Goal: Answer question/provide support: Share knowledge or assist other users

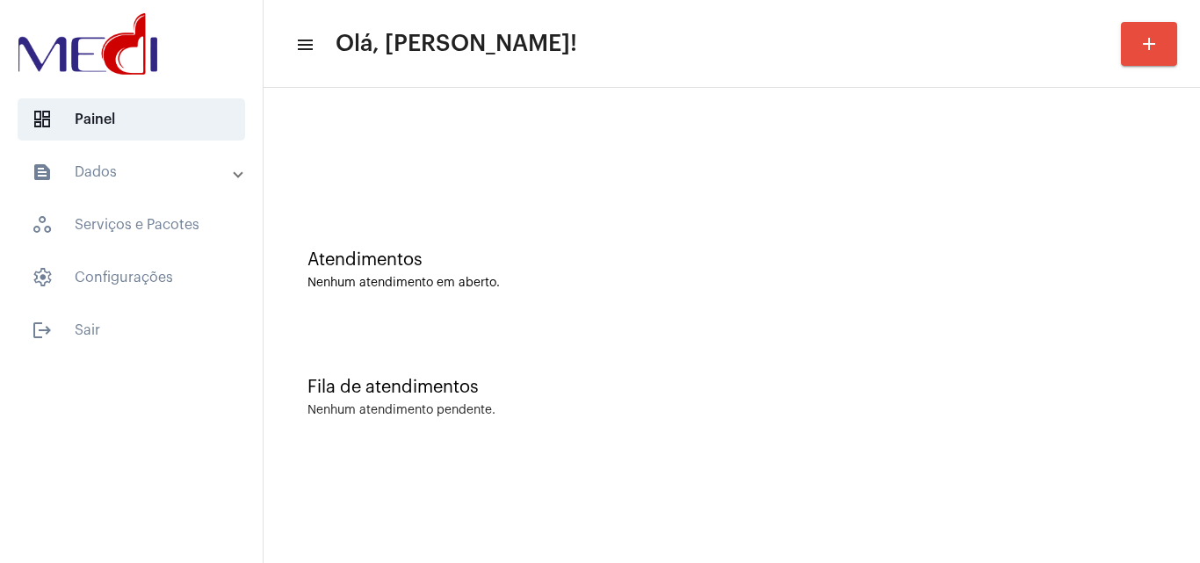
click at [1150, 417] on div "Nenhum atendimento pendente." at bounding box center [732, 410] width 849 height 13
click at [1114, 457] on div "Atendimentos Nenhum atendimento em aberto. Fila de atendimentos Nenhum atendime…" at bounding box center [732, 275] width 937 height 374
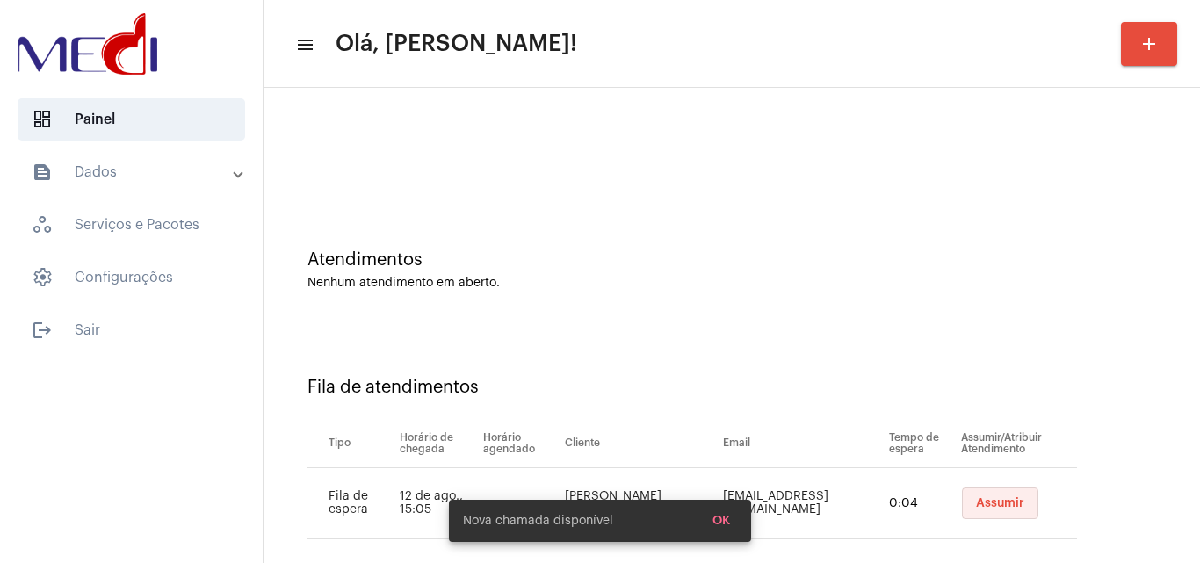
click at [976, 506] on span "Assumir" at bounding box center [1000, 503] width 48 height 12
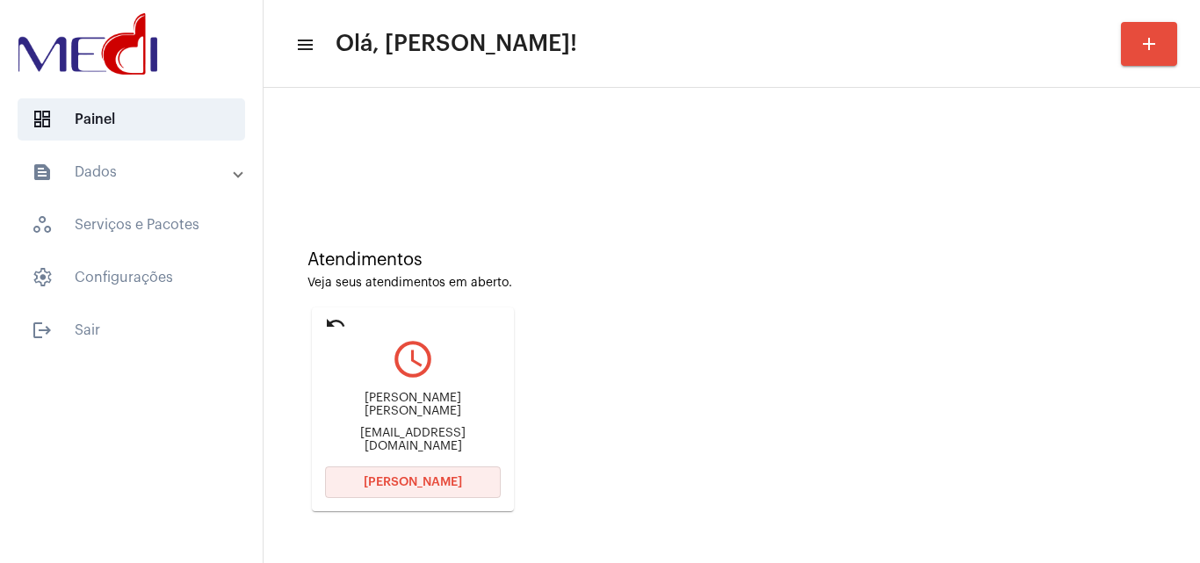
click at [395, 491] on button "Abrir Chamada" at bounding box center [413, 483] width 176 height 32
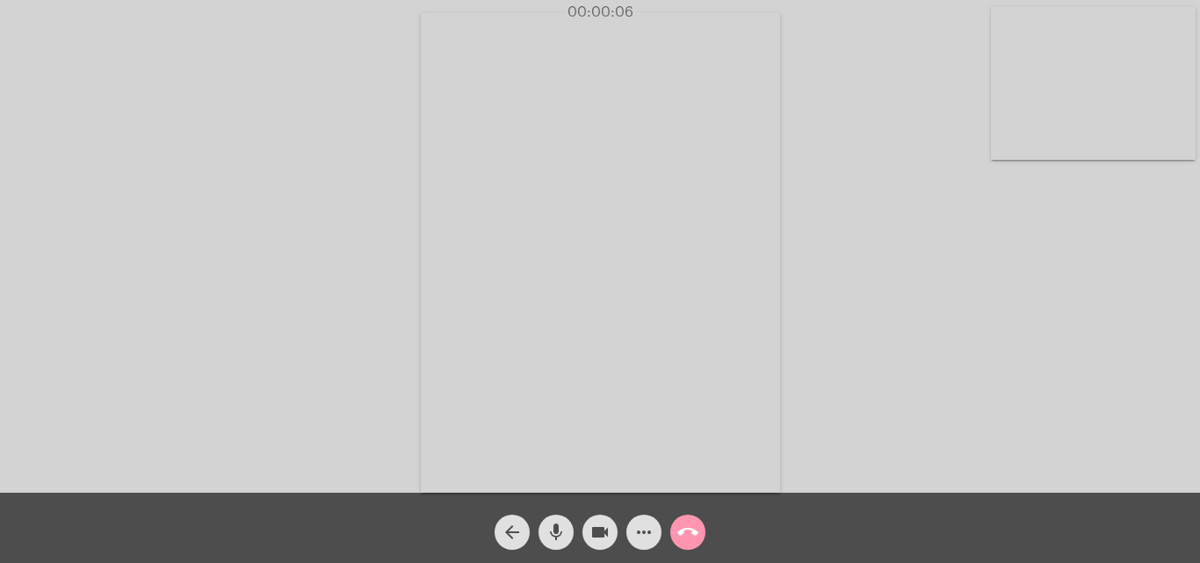
click at [899, 290] on div "Acessando Câmera e Microfone..." at bounding box center [600, 250] width 1197 height 493
click at [692, 528] on mat-icon "call_end" at bounding box center [688, 532] width 21 height 21
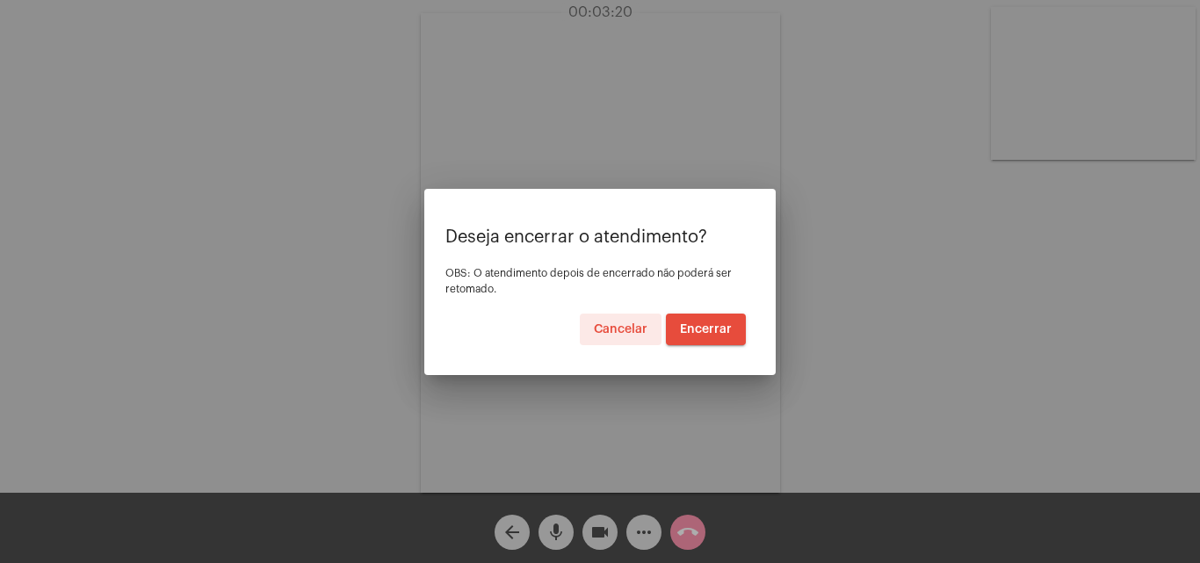
click at [714, 336] on button "Encerrar" at bounding box center [706, 330] width 80 height 32
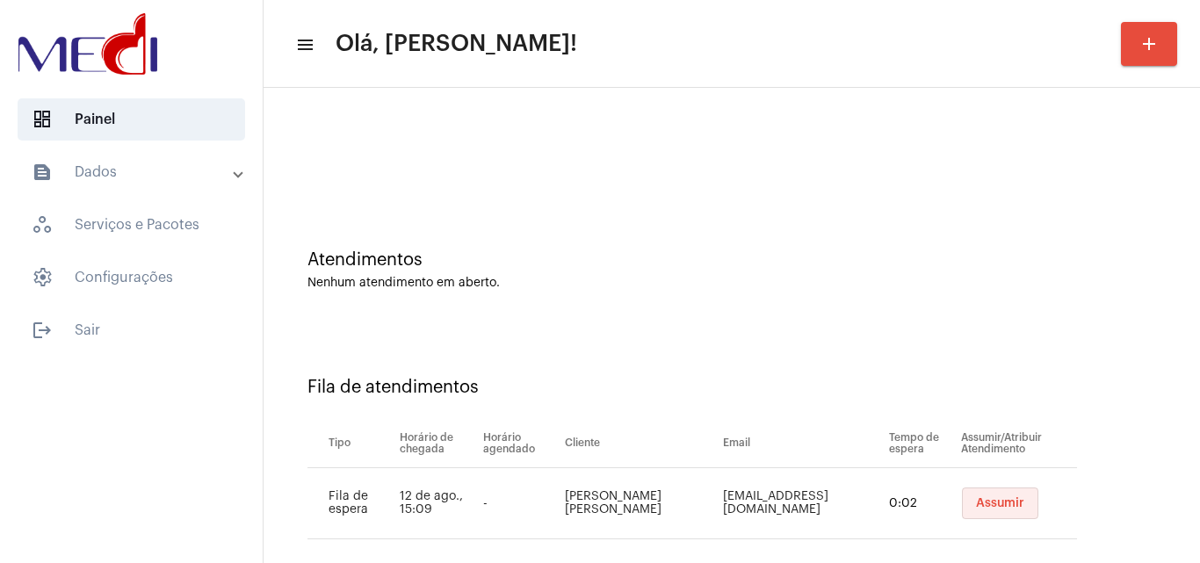
click at [976, 509] on span "Assumir" at bounding box center [1000, 503] width 48 height 12
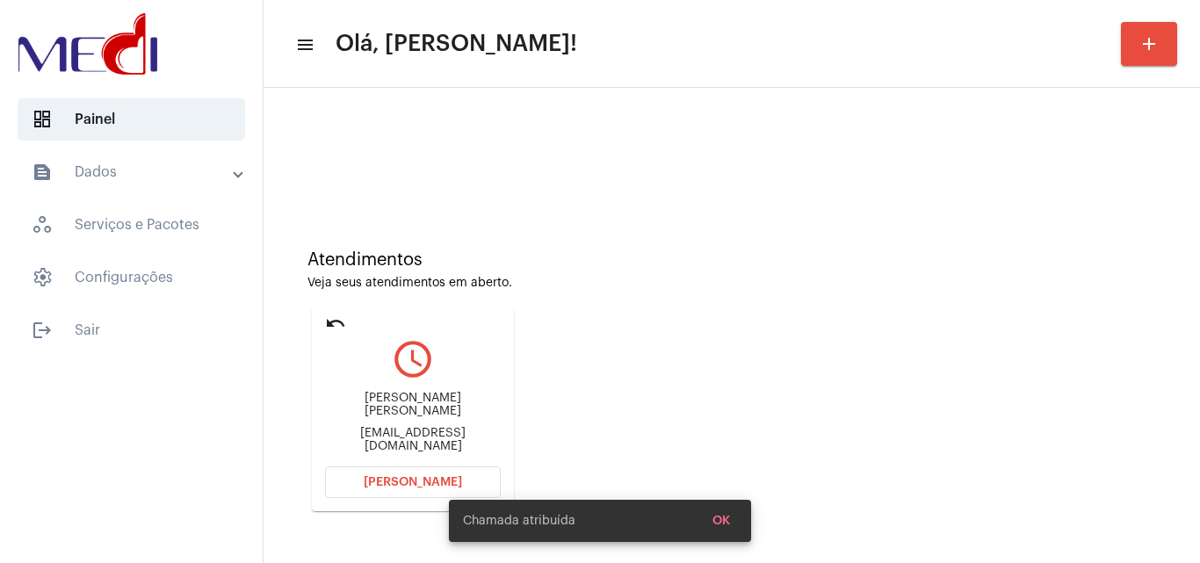
click at [325, 325] on mat-icon "undo" at bounding box center [335, 323] width 21 height 21
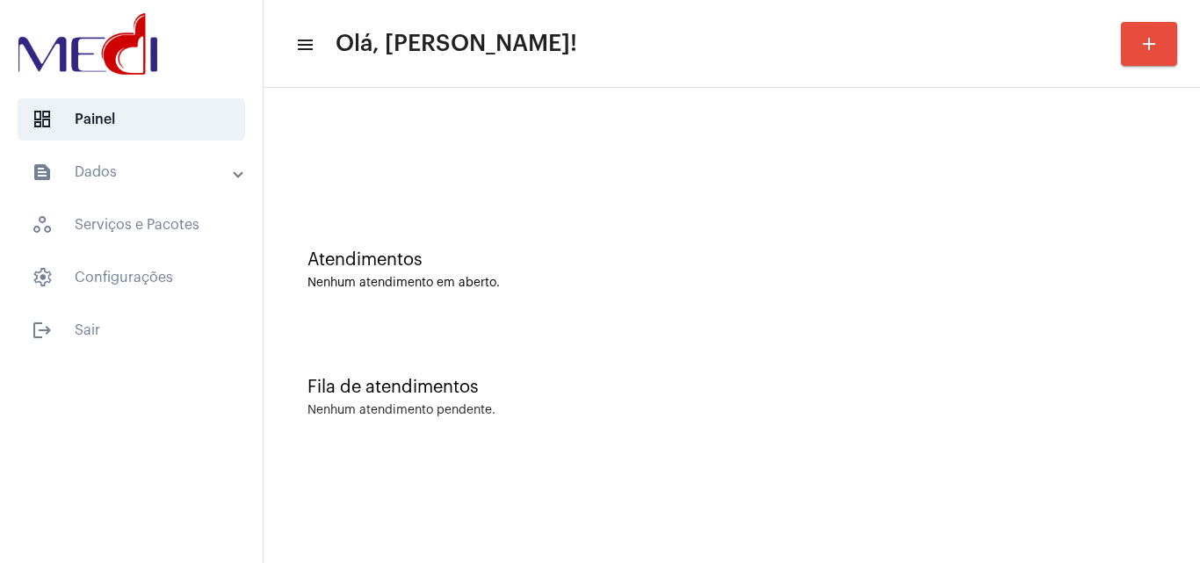
click at [1055, 359] on div "Fila de atendimentos Nenhum atendimento pendente." at bounding box center [731, 388] width 919 height 127
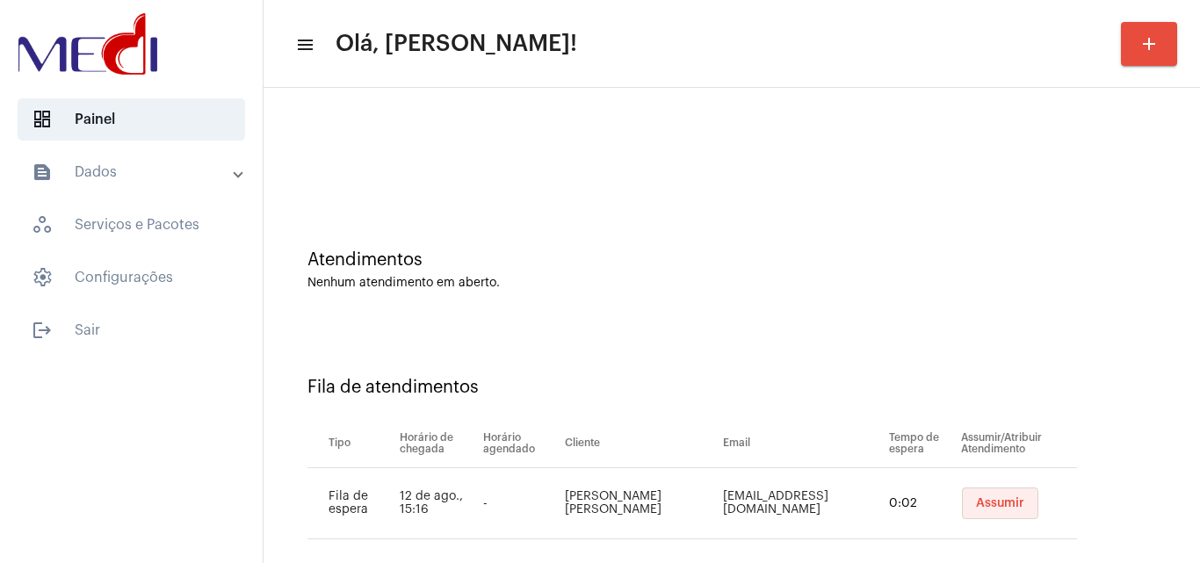
click at [962, 504] on button "Assumir" at bounding box center [1000, 504] width 76 height 32
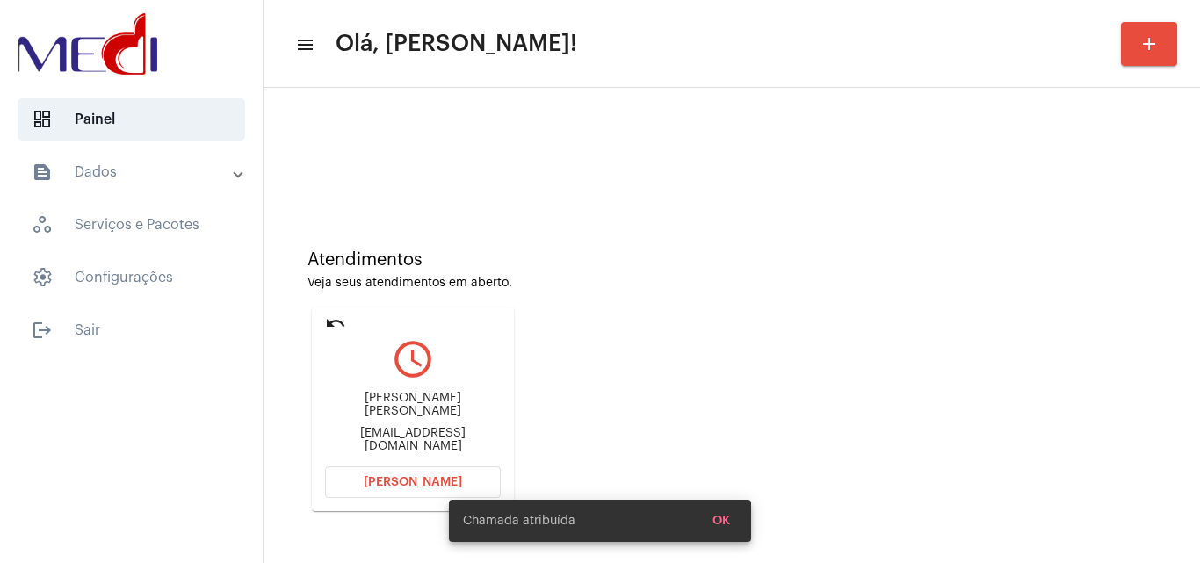
click at [429, 439] on div "Jacquelinecrist76@gmail.com" at bounding box center [413, 440] width 176 height 26
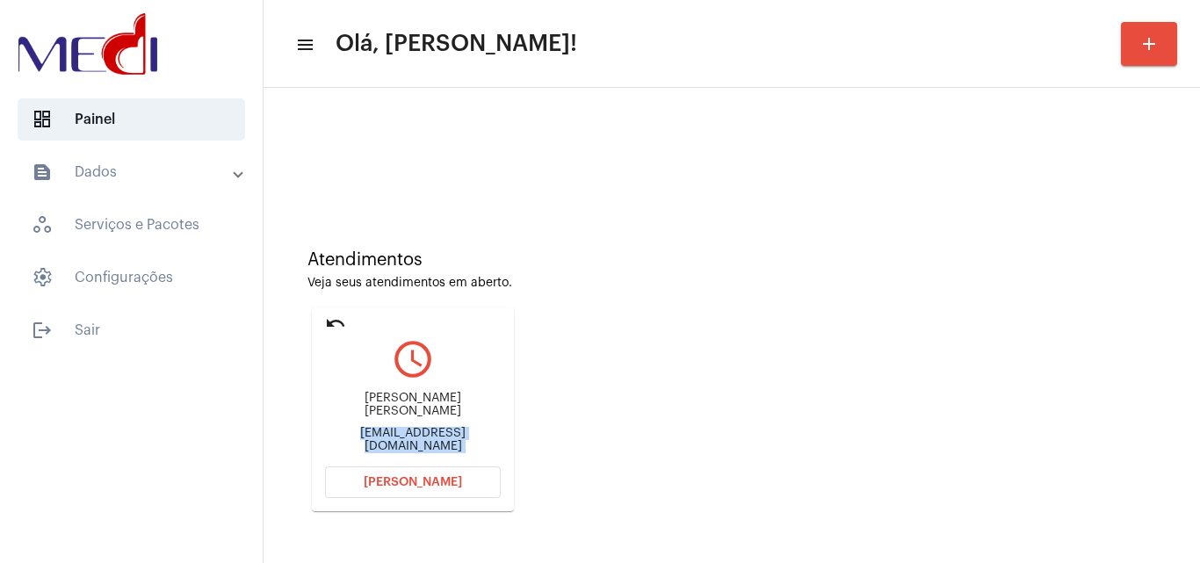
copy mat-card-content "Jacquelinecrist76@gmail.com Abrir Chamada"
click at [422, 472] on button "Abrir Chamada" at bounding box center [413, 483] width 176 height 32
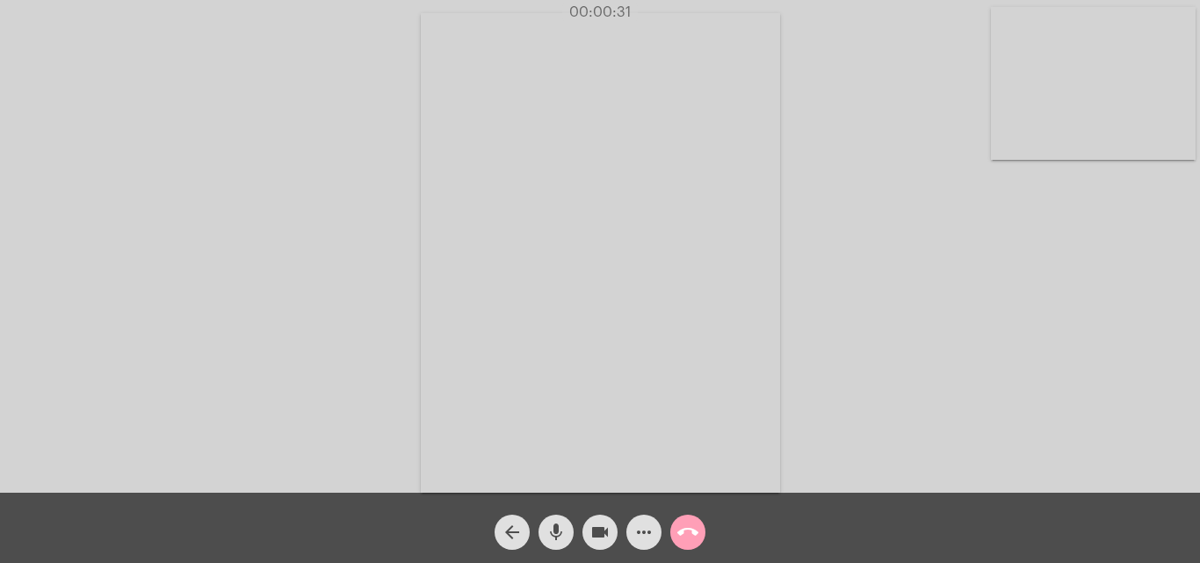
click at [693, 530] on mat-icon "call_end" at bounding box center [688, 532] width 21 height 21
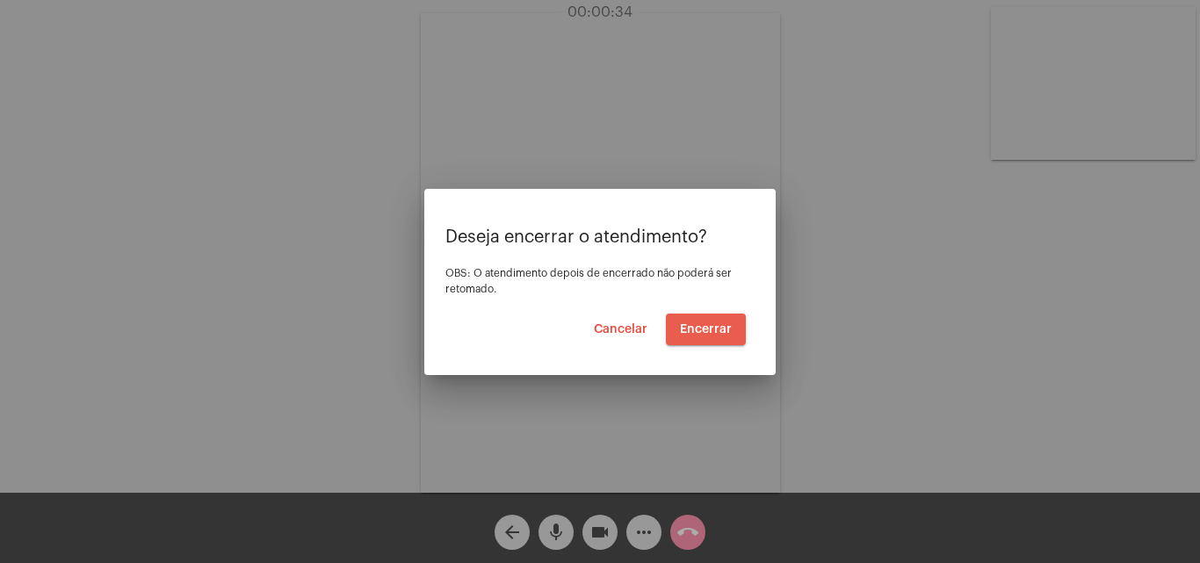
click at [707, 334] on span "Encerrar" at bounding box center [706, 329] width 52 height 12
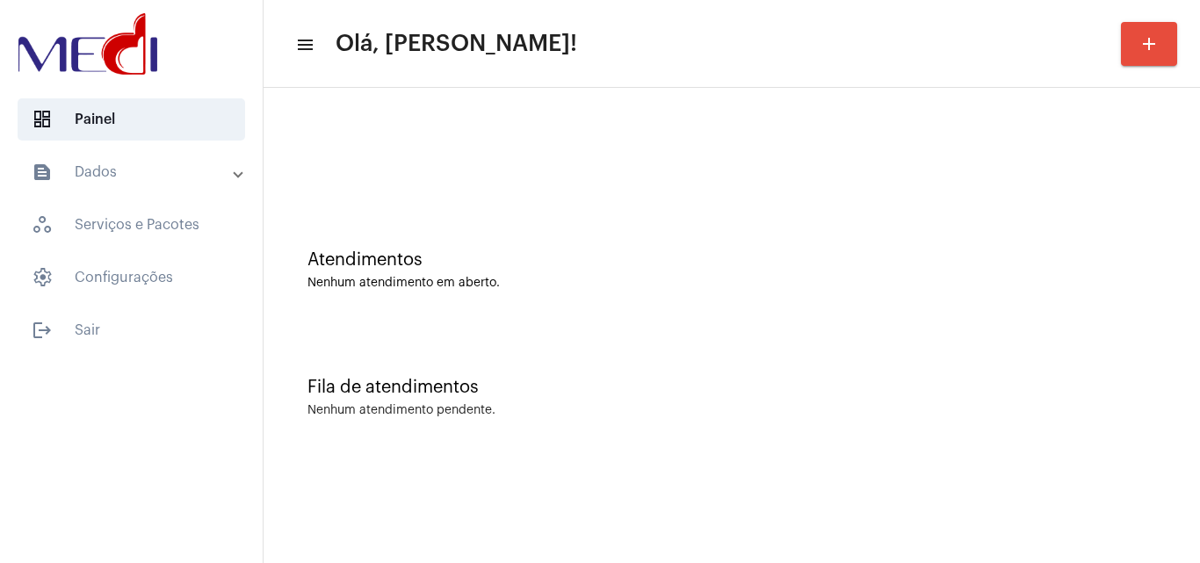
click at [1161, 409] on div "Fila de atendimentos Nenhum atendimento pendente." at bounding box center [731, 388] width 919 height 127
click at [1017, 337] on div "Fila de atendimentos Nenhum atendimento pendente." at bounding box center [731, 388] width 919 height 127
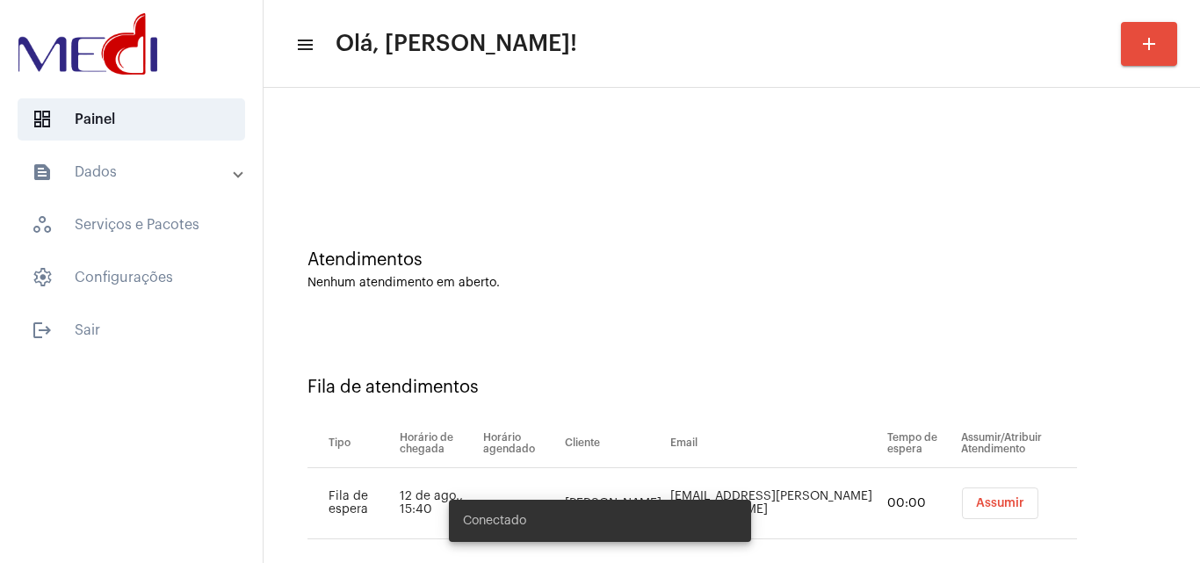
click at [1012, 514] on button "Assumir" at bounding box center [1000, 504] width 76 height 32
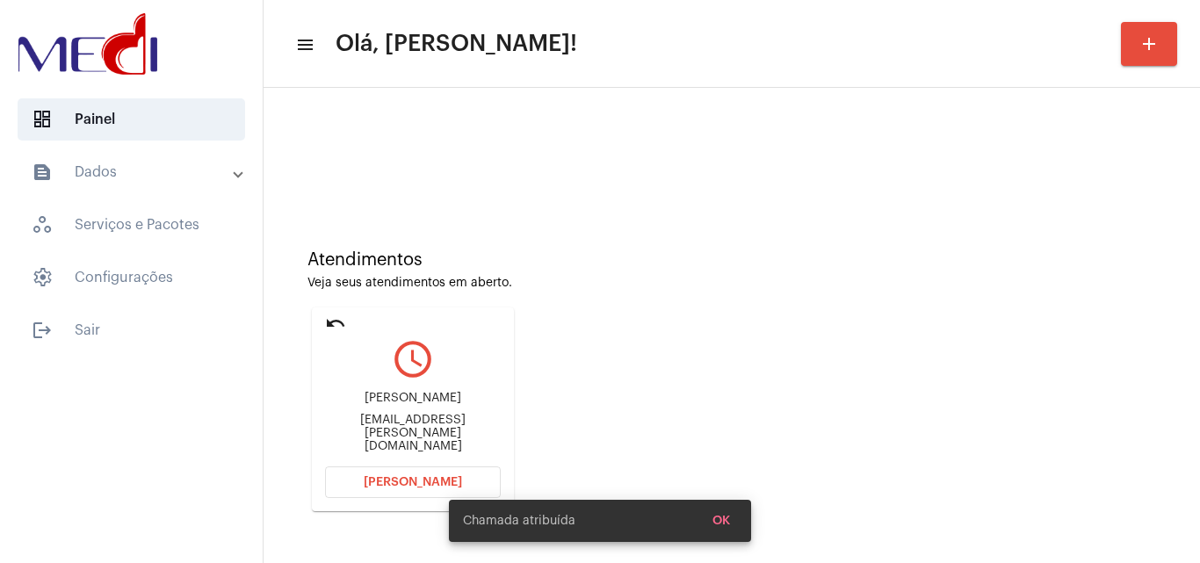
click at [404, 430] on div "[EMAIL_ADDRESS][PERSON_NAME][DOMAIN_NAME]" at bounding box center [413, 434] width 176 height 40
click at [404, 430] on div "evandro.maximiano@hotmail.com" at bounding box center [413, 434] width 176 height 40
copy mat-card-content "evandro.maximiano@hotmail.com Abrir Chamada"
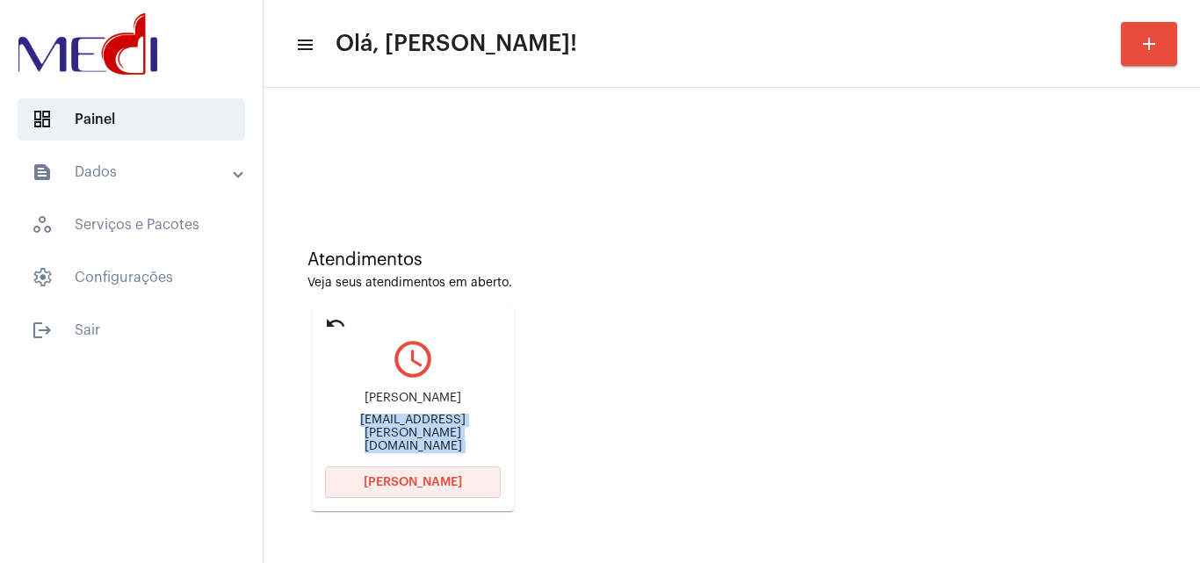
click at [479, 478] on button "Abrir Chamada" at bounding box center [413, 483] width 176 height 32
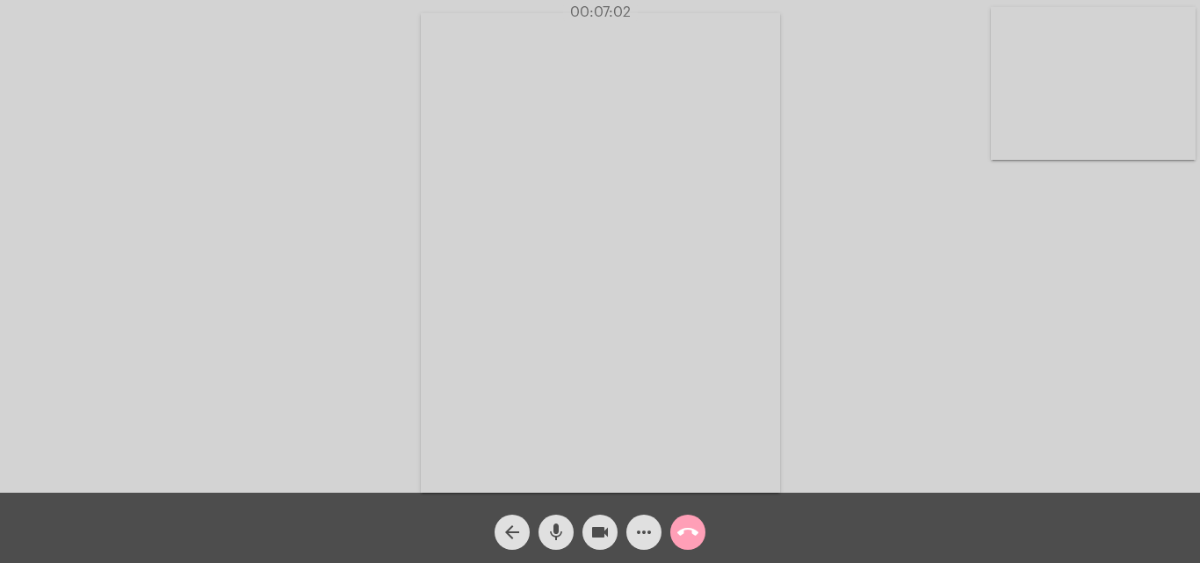
click at [688, 533] on mat-icon "call_end" at bounding box center [688, 532] width 21 height 21
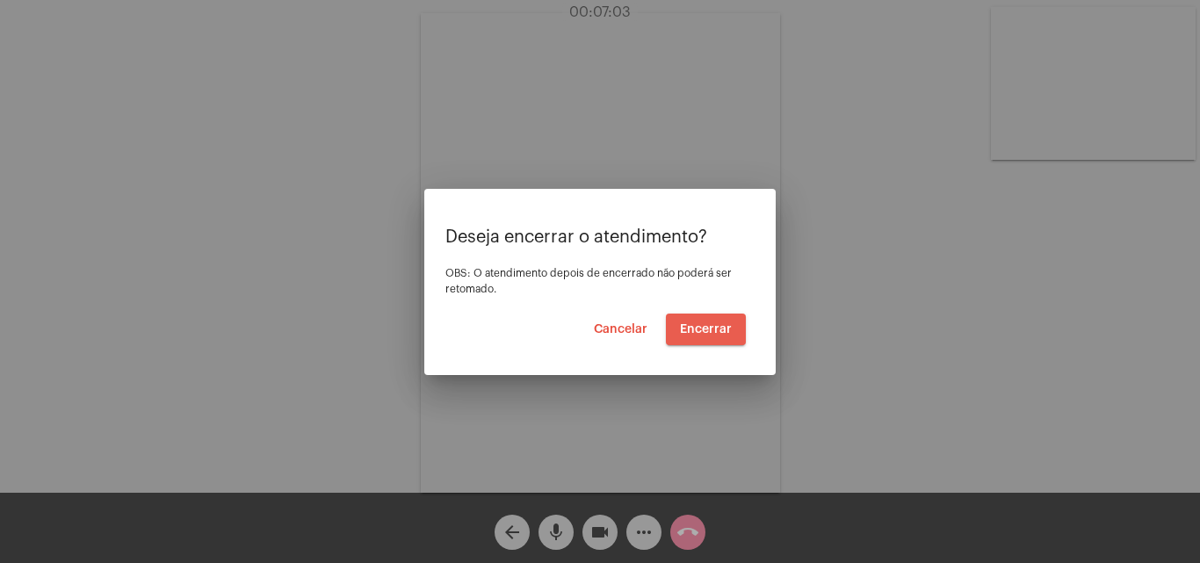
click at [710, 328] on span "Encerrar" at bounding box center [706, 329] width 52 height 12
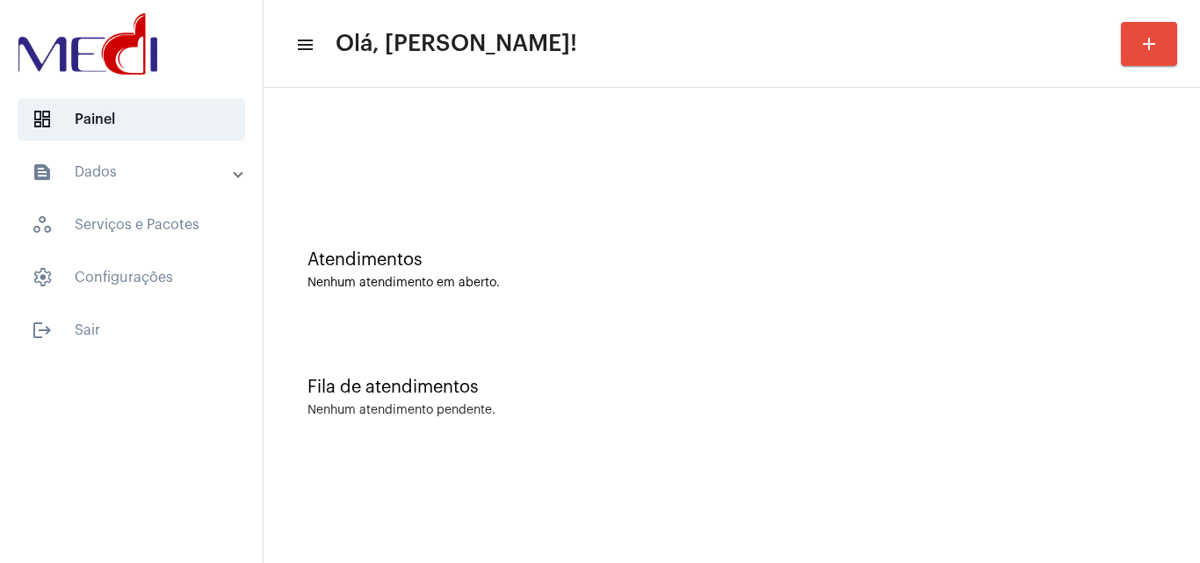
click at [1008, 338] on div "Fila de atendimentos Nenhum atendimento pendente." at bounding box center [731, 388] width 919 height 127
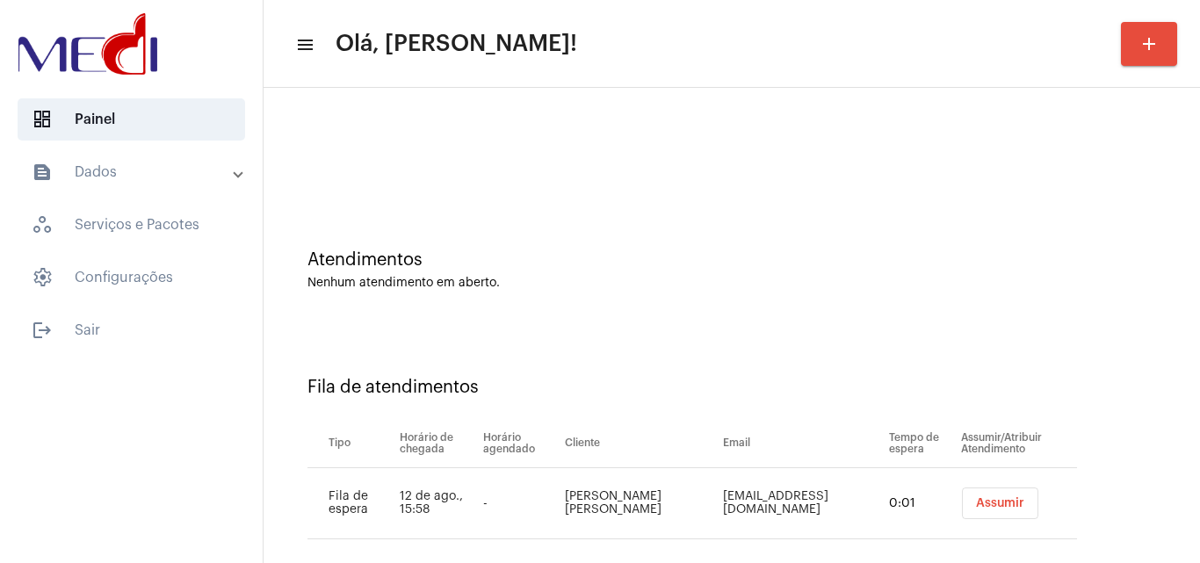
click at [994, 499] on button "Assumir" at bounding box center [1000, 504] width 76 height 32
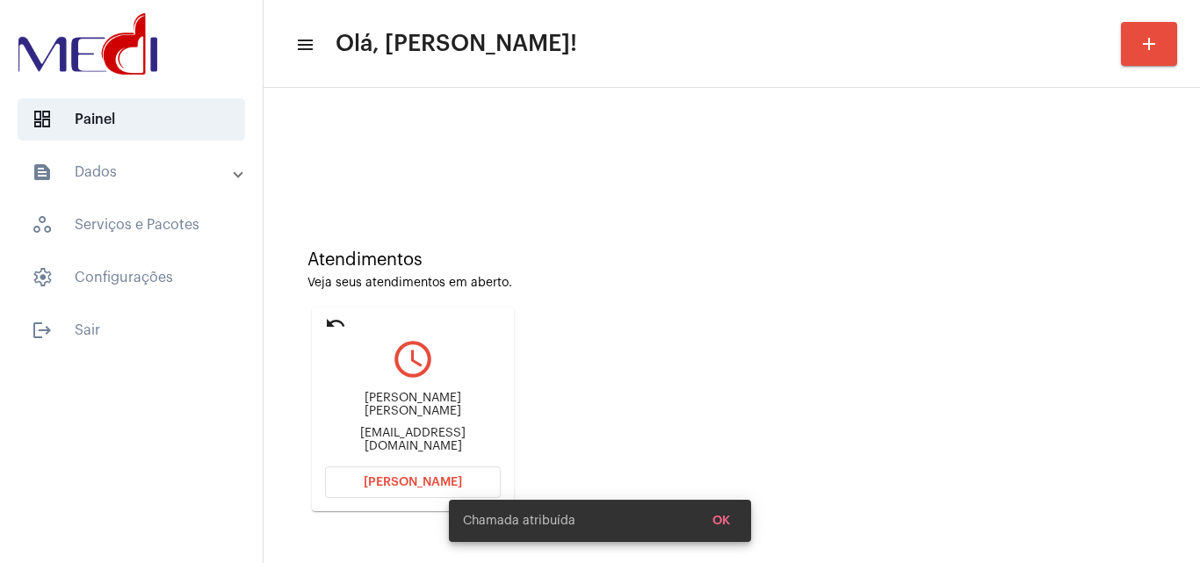
click at [393, 434] on div "marielijuliac@gmail.com" at bounding box center [413, 440] width 176 height 26
copy mat-card-content "marielijuliac@gmail.com Abrir Chamada"
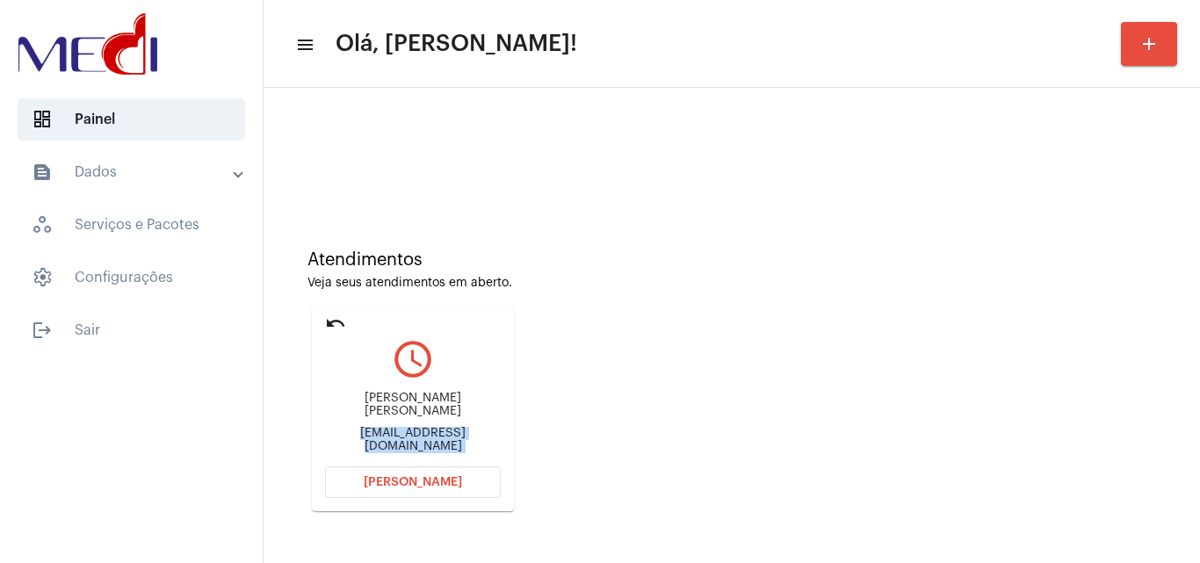
click at [434, 487] on span "Abrir Chamada" at bounding box center [413, 482] width 98 height 12
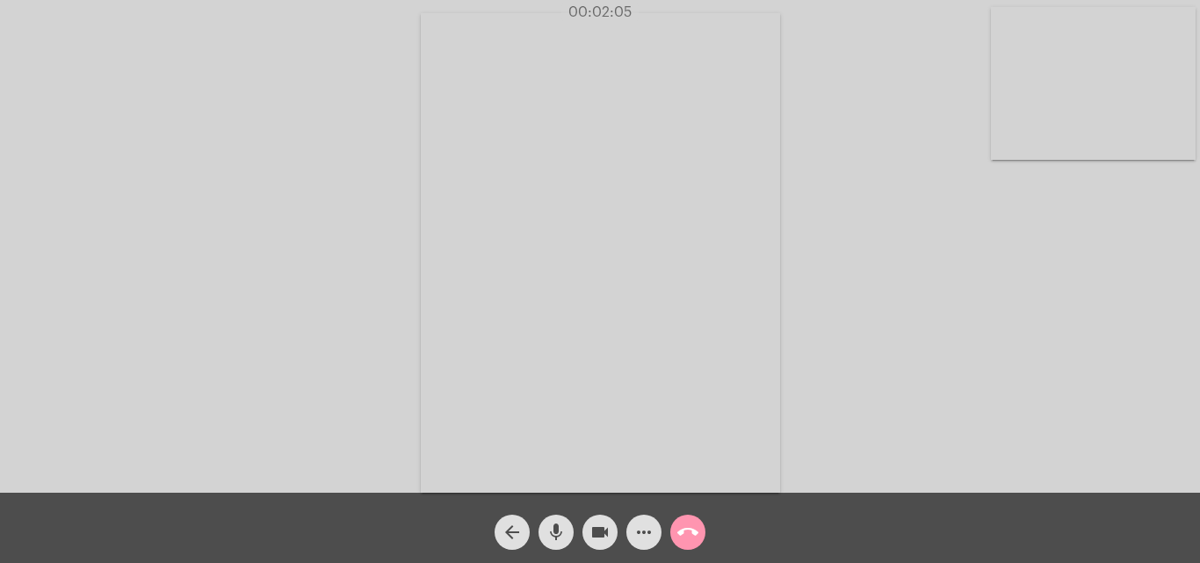
click at [696, 530] on mat-icon "call_end" at bounding box center [688, 532] width 21 height 21
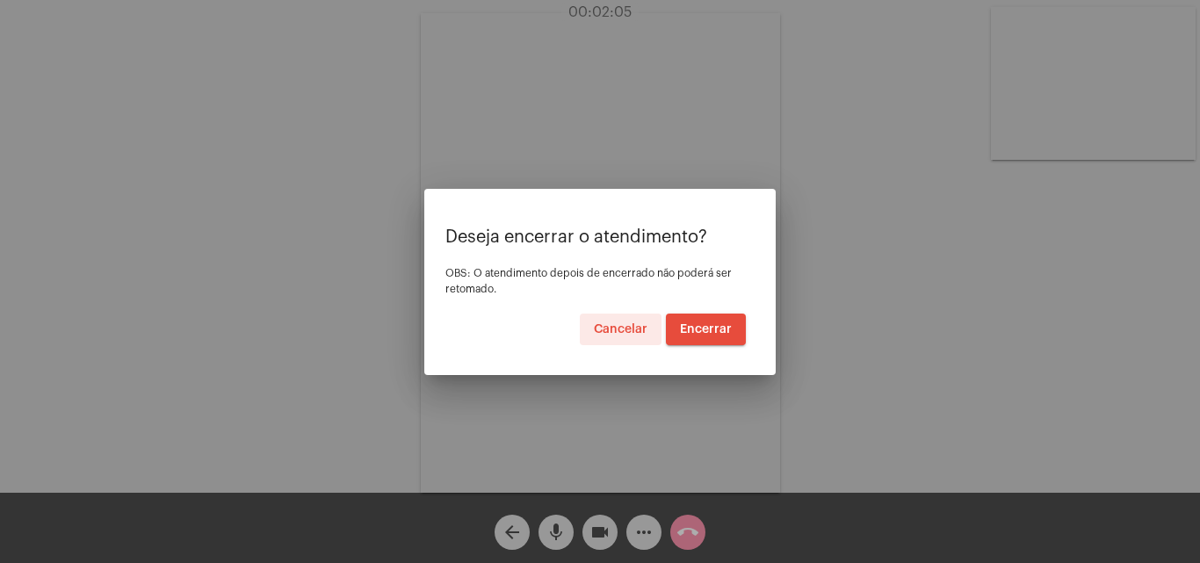
click at [712, 337] on button "Encerrar" at bounding box center [706, 330] width 80 height 32
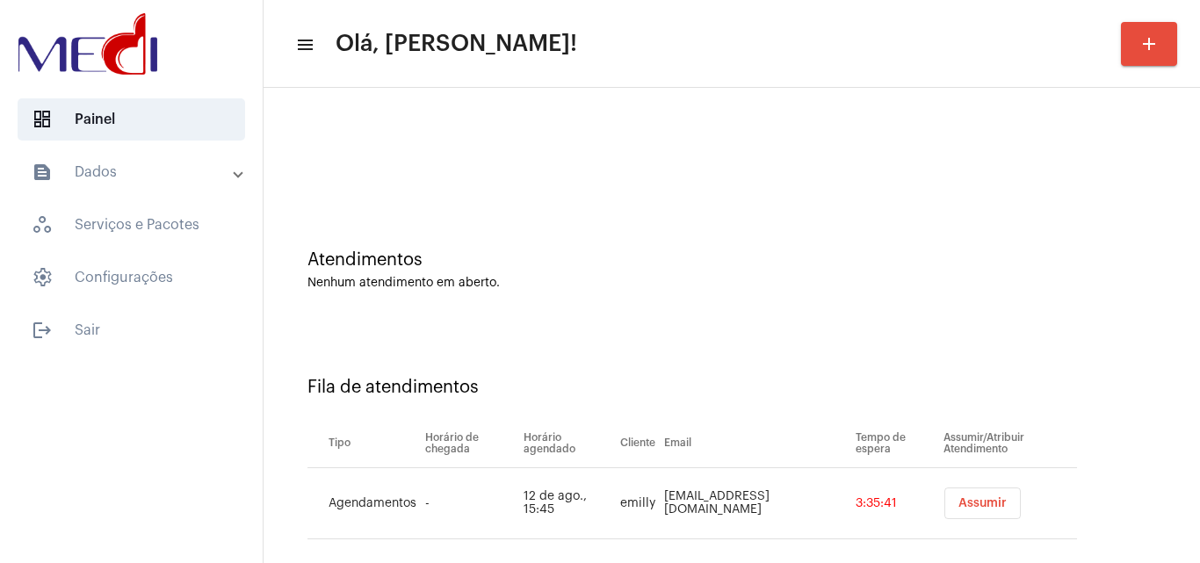
click at [978, 510] on button "Assumir" at bounding box center [983, 504] width 76 height 32
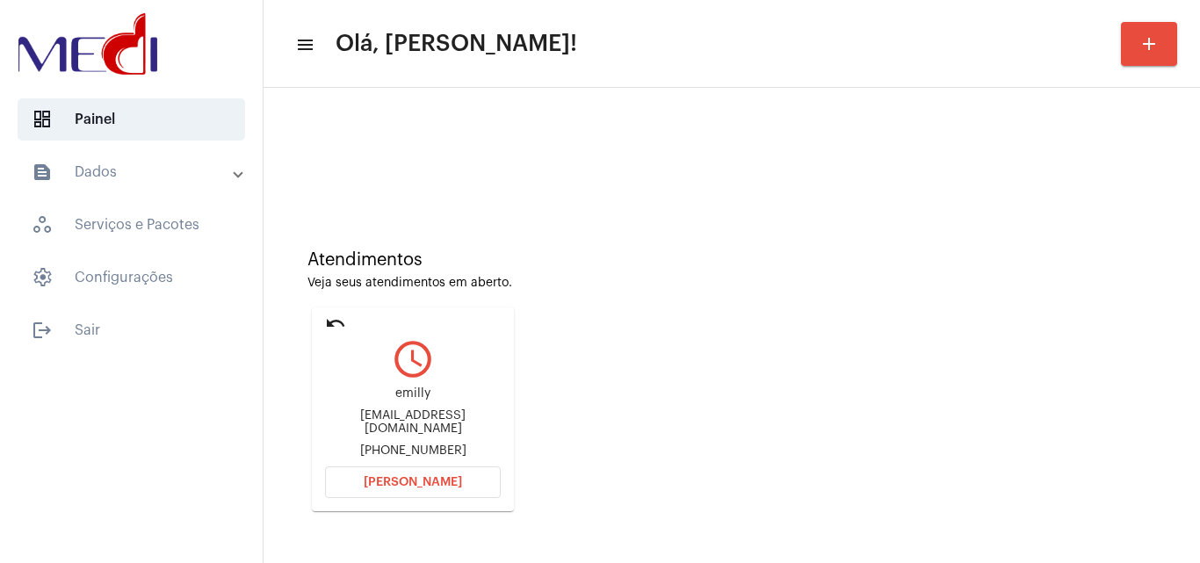
click at [426, 419] on div "emillydribeiro13@gmail.com" at bounding box center [413, 423] width 176 height 26
copy div "emillydribeiro13@gmail.com"
click at [439, 479] on span "Abrir Chamada" at bounding box center [413, 482] width 98 height 12
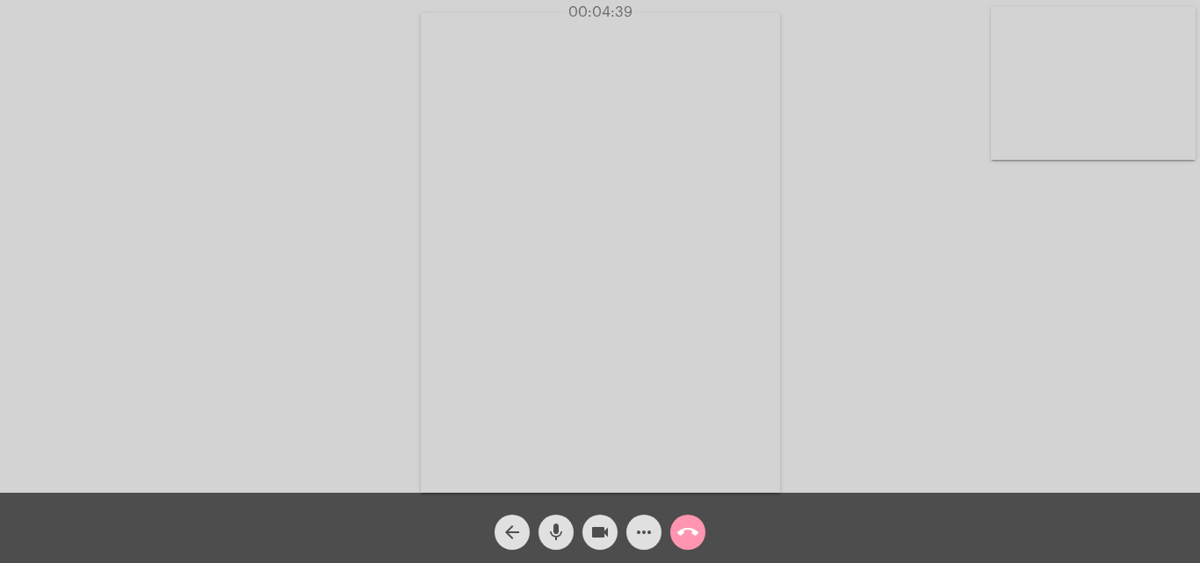
click at [697, 532] on mat-icon "call_end" at bounding box center [688, 532] width 21 height 21
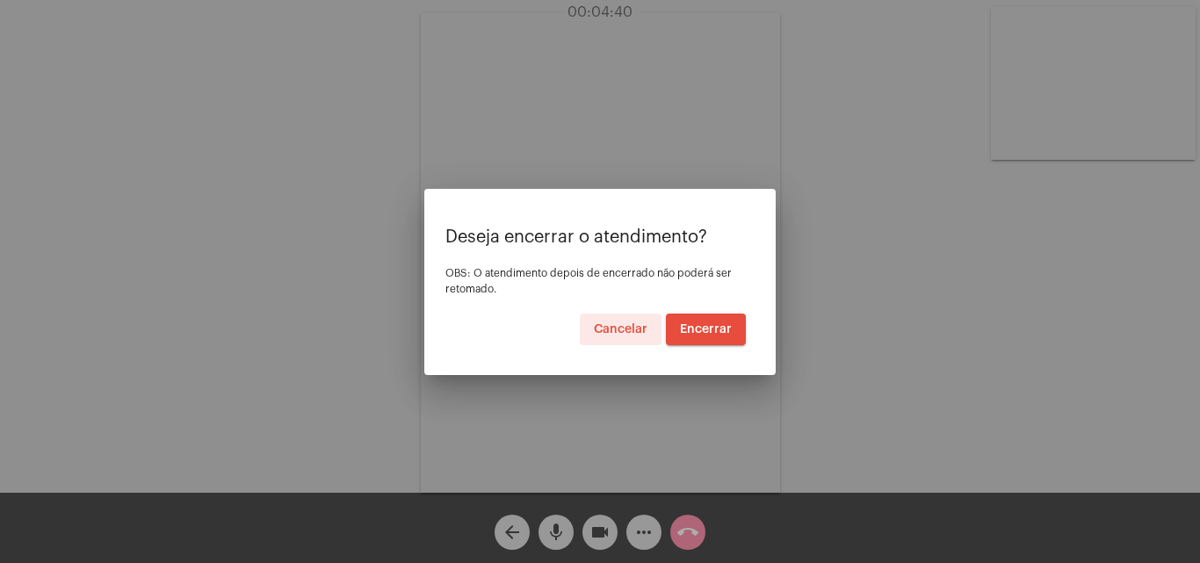
click at [714, 329] on span "Encerrar" at bounding box center [706, 329] width 52 height 12
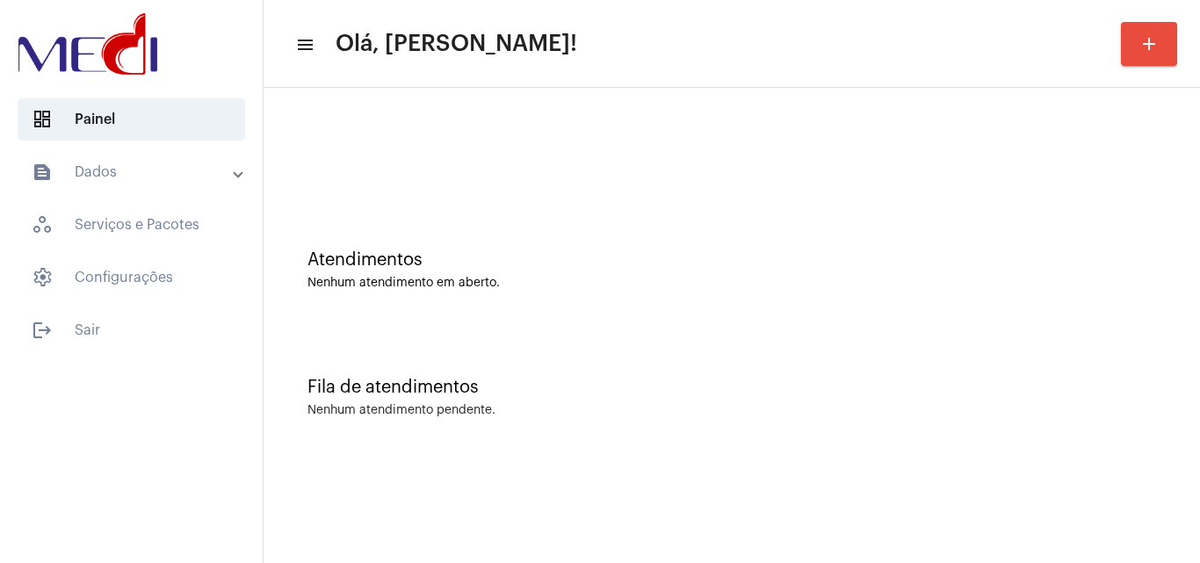
click at [1001, 386] on div "Fila de atendimentos" at bounding box center [732, 387] width 849 height 19
click at [1092, 348] on div "Fila de atendimentos Nenhum atendimento pendente." at bounding box center [731, 388] width 919 height 127
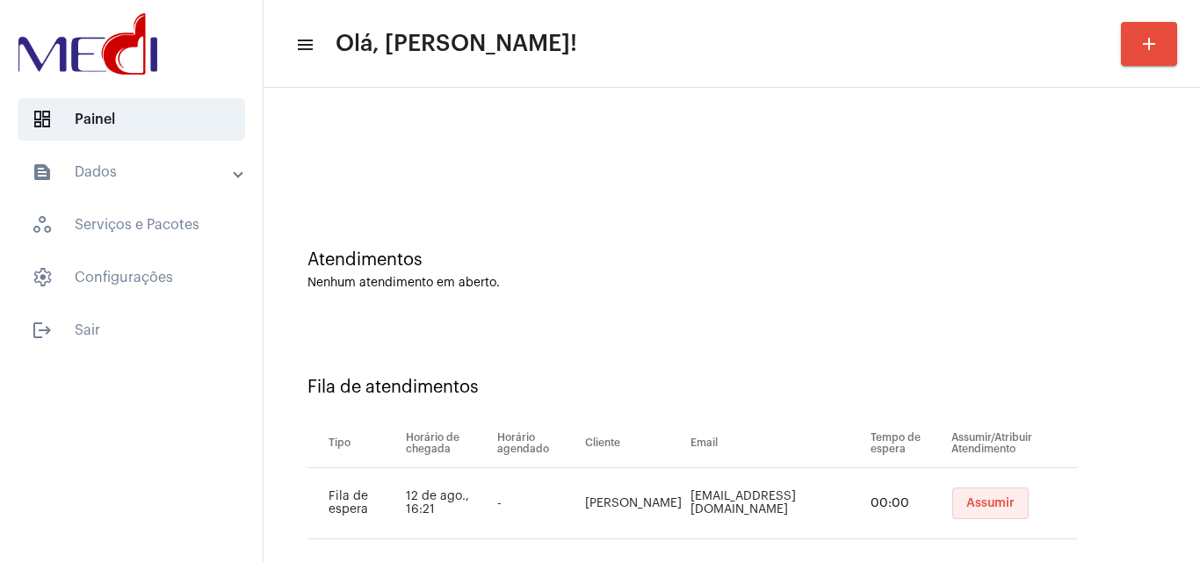
click at [969, 516] on button "Assumir" at bounding box center [991, 504] width 76 height 32
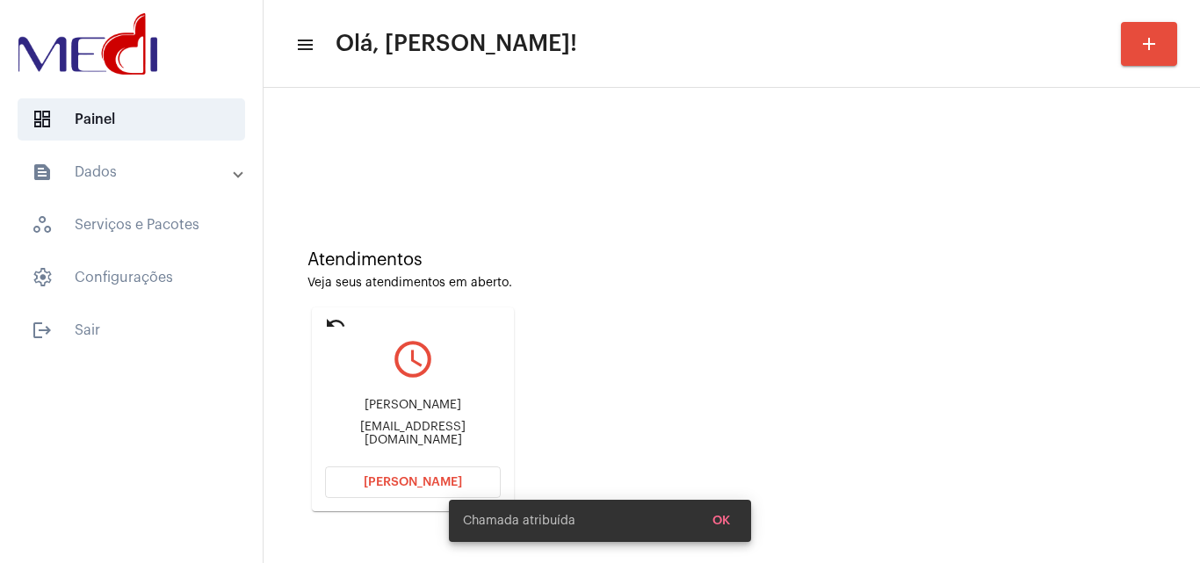
click at [439, 432] on div "gracianepenedo@hotmail.com" at bounding box center [413, 434] width 176 height 26
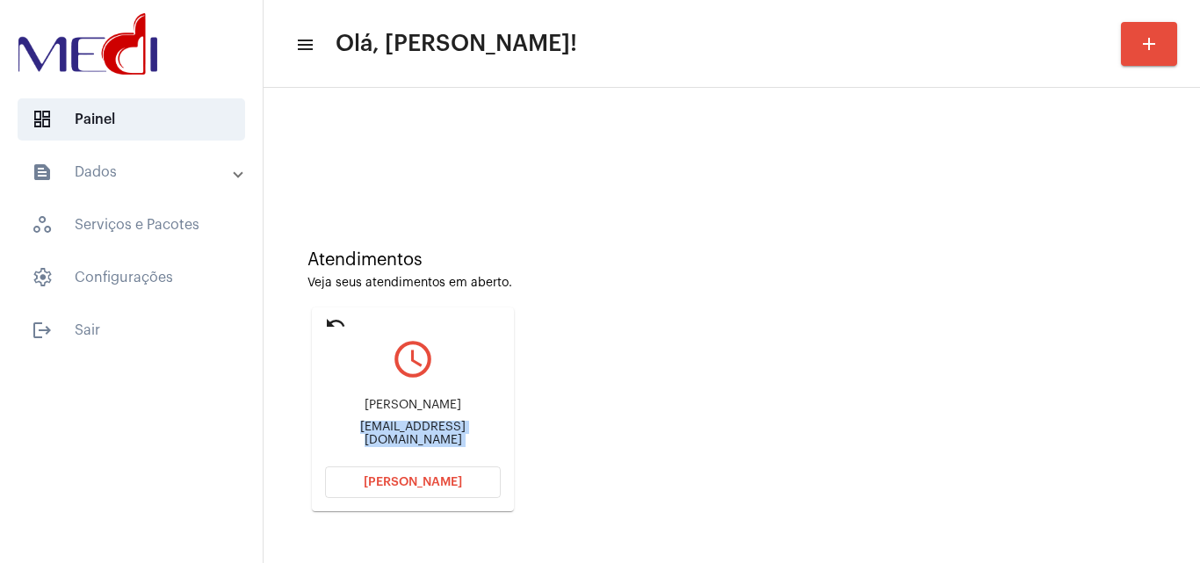
copy mat-card-content "gracianepenedo@hotmail.com Abrir Chamada"
drag, startPoint x: 381, startPoint y: 482, endPoint x: 306, endPoint y: 476, distance: 75.0
click at [381, 483] on span "Abrir Chamada" at bounding box center [413, 482] width 98 height 12
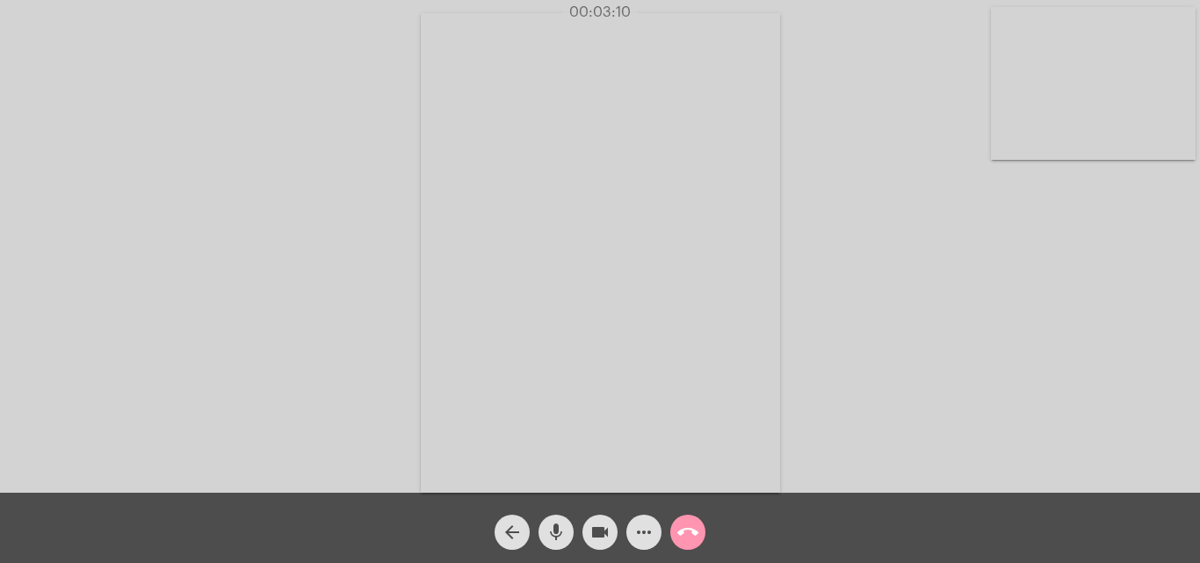
click at [688, 526] on mat-icon "call_end" at bounding box center [688, 532] width 21 height 21
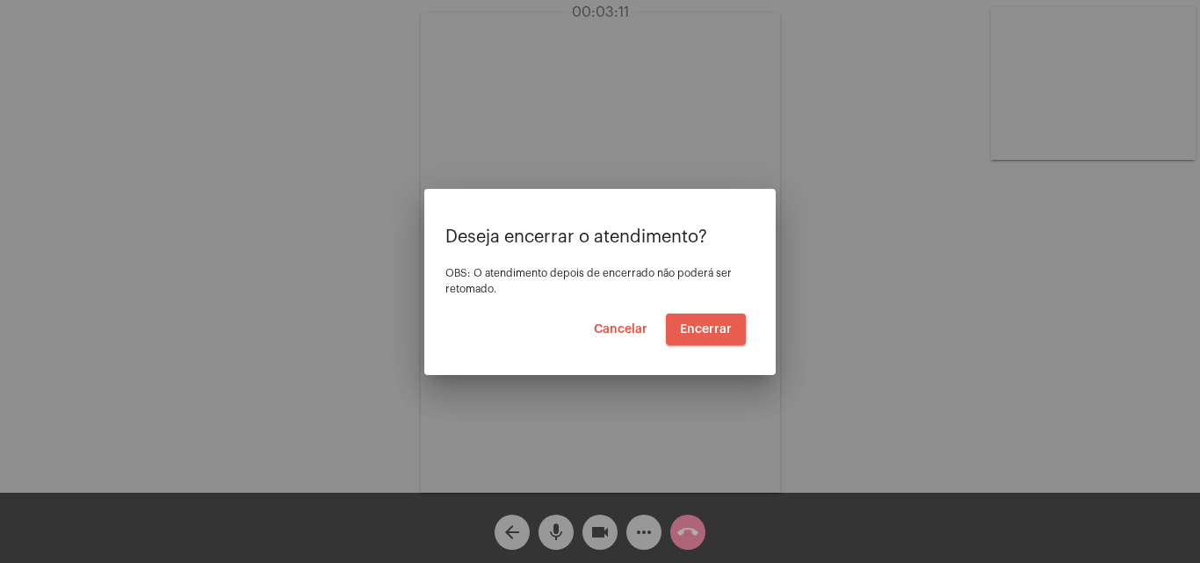
click at [693, 331] on span "Encerrar" at bounding box center [706, 329] width 52 height 12
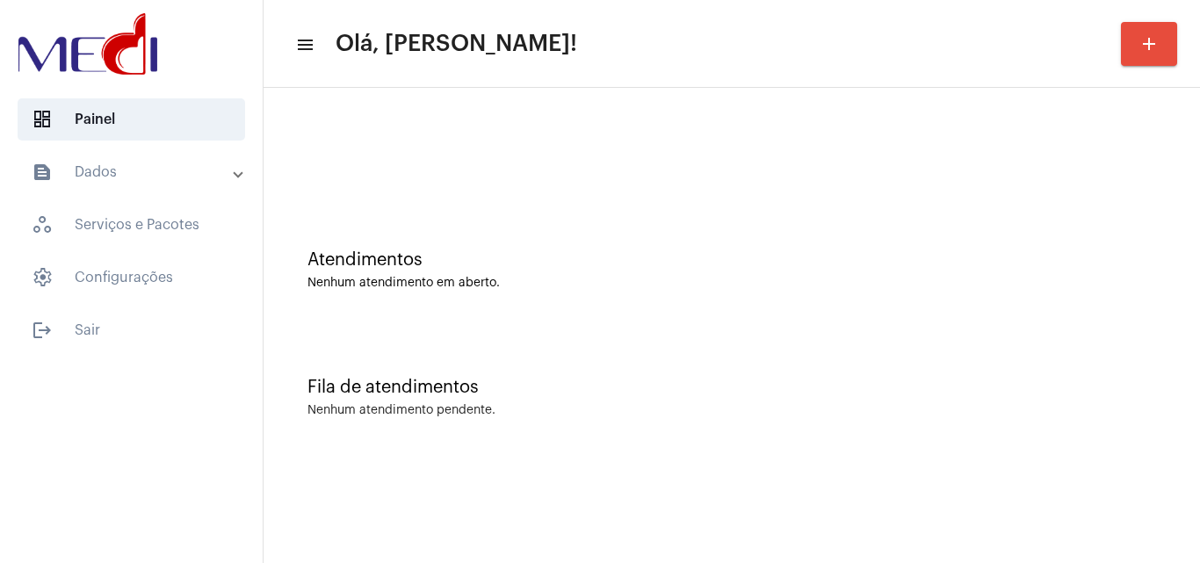
click at [1082, 338] on div "Fila de atendimentos Nenhum atendimento pendente." at bounding box center [731, 388] width 919 height 127
drag, startPoint x: 1111, startPoint y: 395, endPoint x: 965, endPoint y: 469, distance: 163.9
click at [965, 469] on mat-sidenav-content "menu Olá, Karen! add Atendimentos Nenhum atendimento em aberto. Fila de atendim…" at bounding box center [732, 281] width 937 height 563
click at [1117, 367] on div "Fila de atendimentos Nenhum atendimento pendente." at bounding box center [731, 388] width 919 height 127
click at [1127, 280] on div "Nenhum atendimento em aberto." at bounding box center [732, 283] width 849 height 13
